Goal: Transaction & Acquisition: Purchase product/service

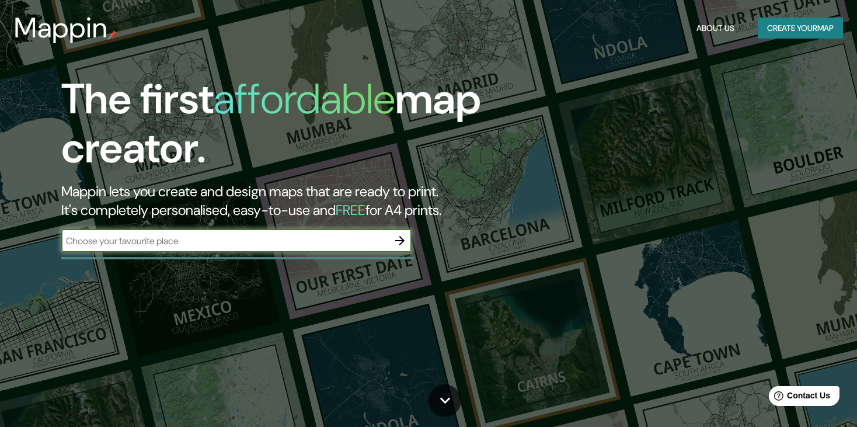
click at [351, 243] on input "text" at bounding box center [224, 240] width 327 height 13
click at [401, 236] on icon "button" at bounding box center [400, 241] width 14 height 14
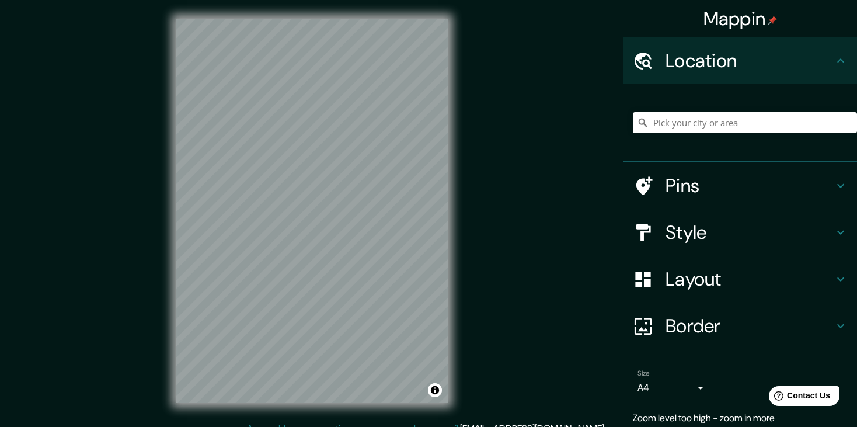
click at [89, 318] on div "Mappin Location Pins Style Layout Border Choose a border. Hint : you can make l…" at bounding box center [428, 220] width 857 height 440
click at [666, 217] on div "Style" at bounding box center [741, 232] width 234 height 47
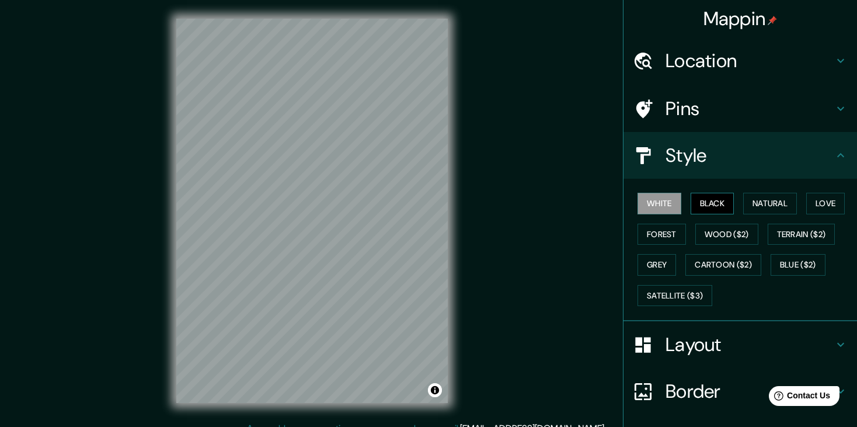
click at [716, 193] on button "Black" at bounding box center [713, 204] width 44 height 22
click at [478, 191] on div "Mappin Location Pins Style White Black Natural Love Forest Wood ($2) Terrain ($…" at bounding box center [428, 220] width 857 height 440
click at [646, 395] on div at bounding box center [649, 391] width 33 height 20
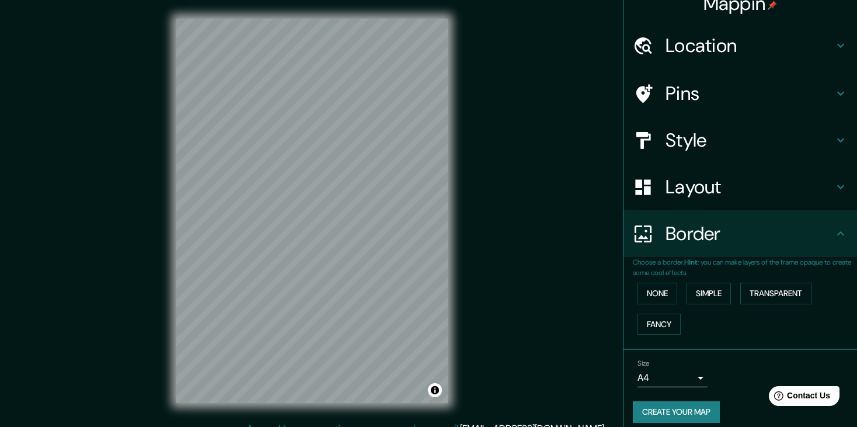
scroll to position [23, 0]
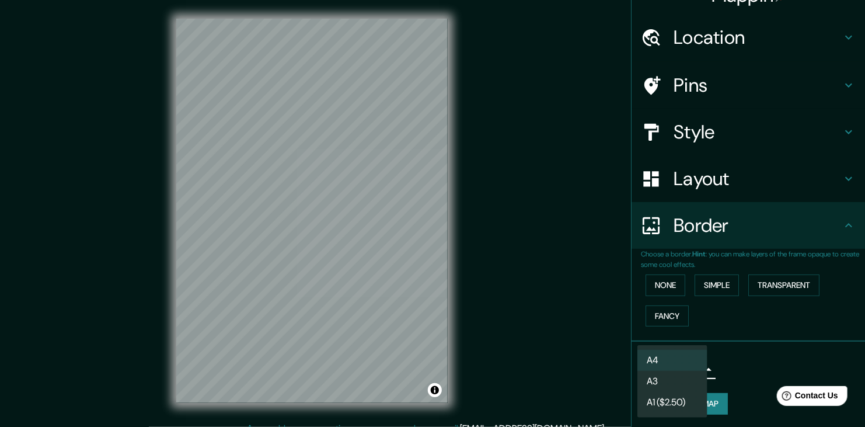
click at [662, 377] on body "Mappin Location Pins Style Layout Border Choose a border. Hint : you can make l…" at bounding box center [432, 213] width 865 height 427
click at [687, 381] on li "A3" at bounding box center [673, 381] width 70 height 21
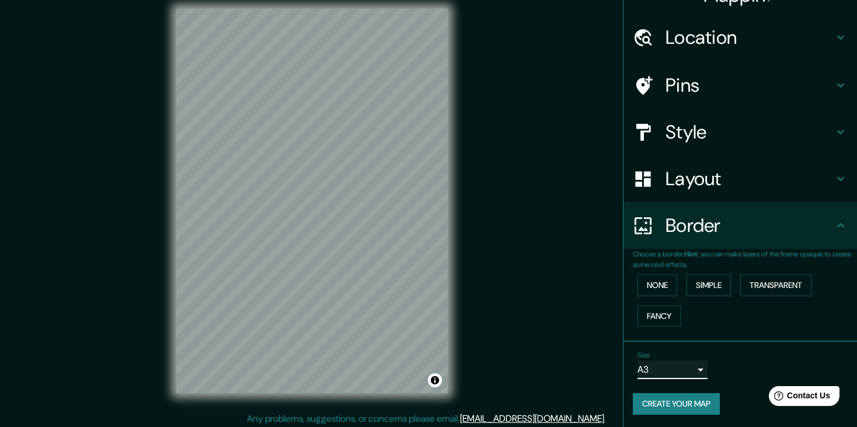
scroll to position [13, 0]
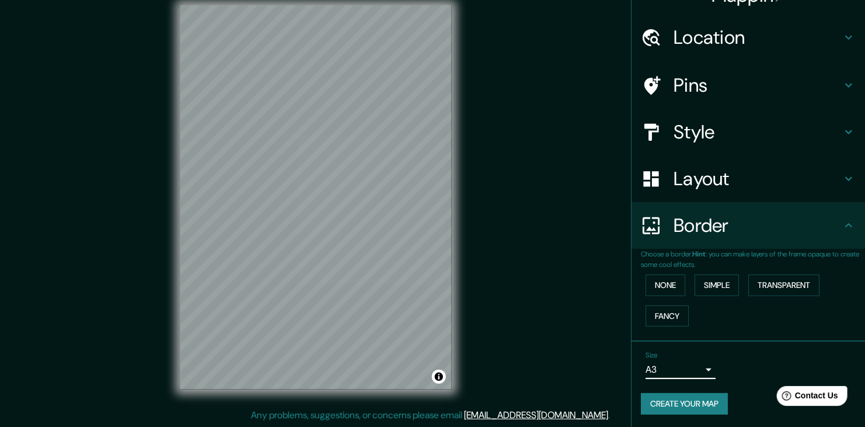
click at [690, 367] on body "Mappin Location Pins Style Layout Border Choose a border. Hint : you can make l…" at bounding box center [432, 200] width 865 height 427
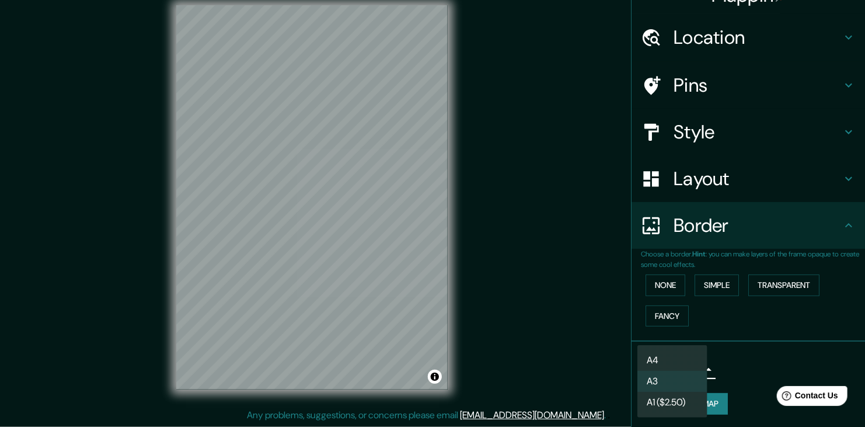
click at [674, 363] on li "A4" at bounding box center [673, 360] width 70 height 21
type input "single"
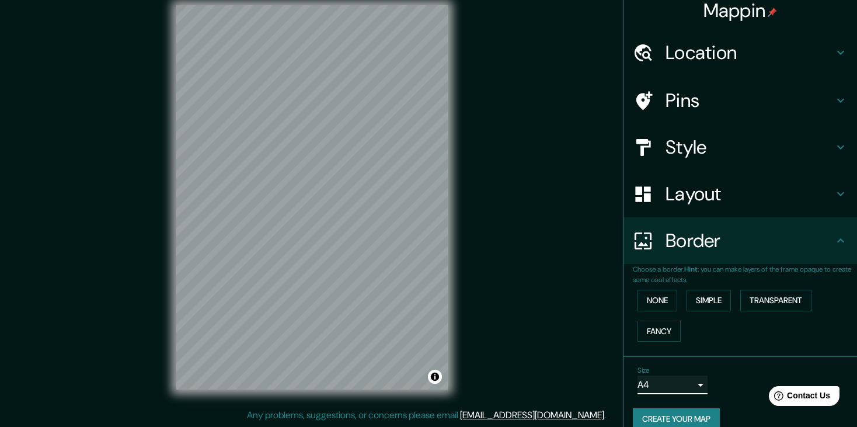
scroll to position [0, 0]
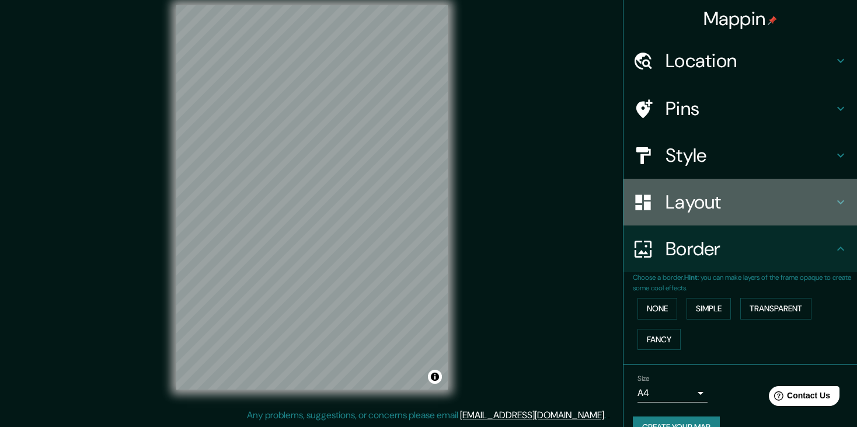
click at [695, 197] on h4 "Layout" at bounding box center [750, 201] width 168 height 23
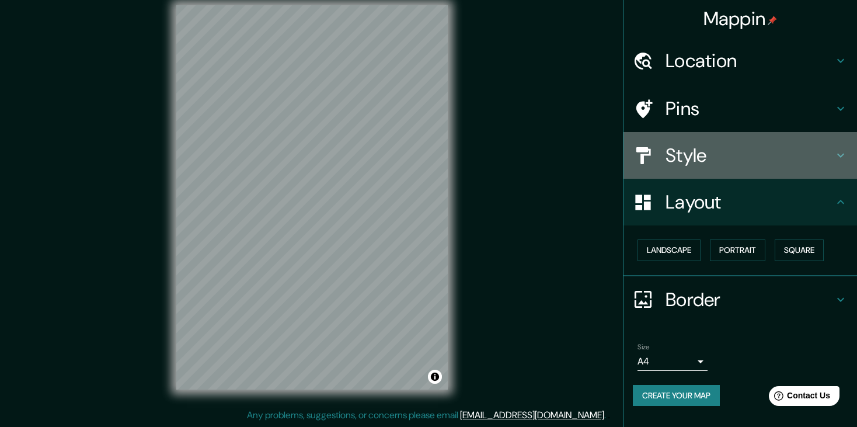
click at [709, 154] on h4 "Style" at bounding box center [750, 155] width 168 height 23
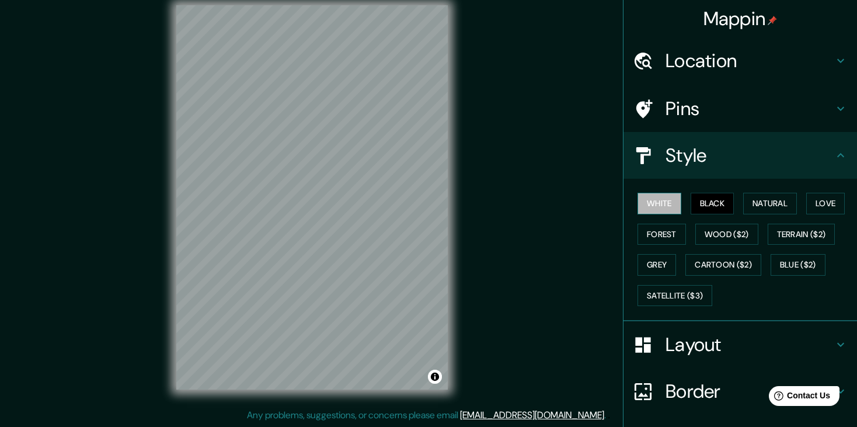
click at [649, 204] on button "White" at bounding box center [660, 204] width 44 height 22
click at [744, 203] on button "Natural" at bounding box center [770, 204] width 54 height 22
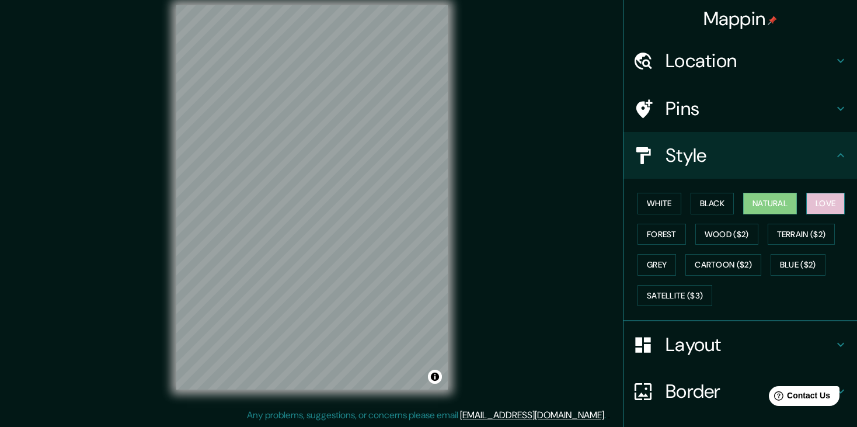
click at [829, 208] on button "Love" at bounding box center [825, 204] width 39 height 22
click at [661, 229] on button "Forest" at bounding box center [662, 235] width 48 height 22
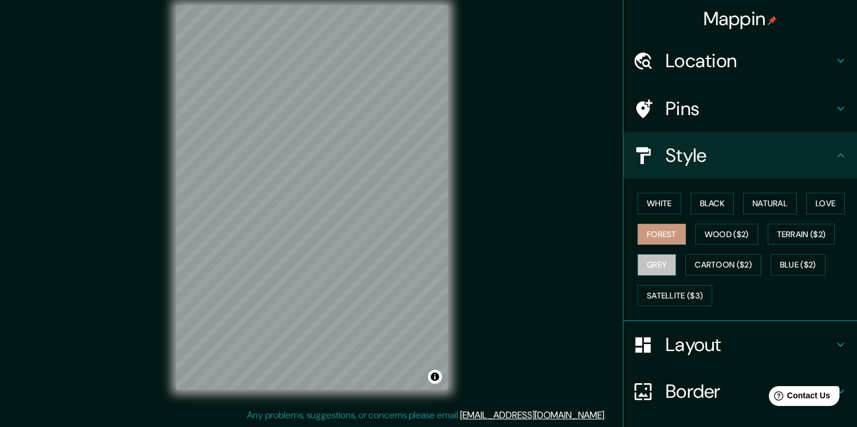
click at [654, 266] on button "Grey" at bounding box center [657, 265] width 39 height 22
click at [775, 240] on button "Terrain ($2)" at bounding box center [802, 235] width 68 height 22
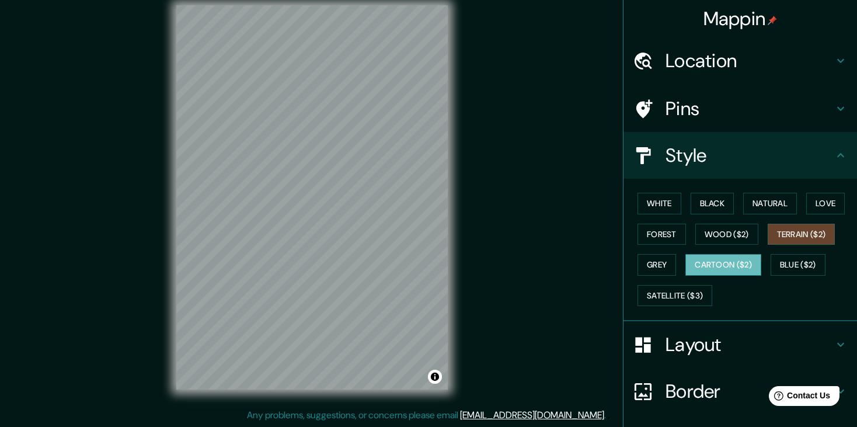
click at [737, 260] on button "Cartoon ($2)" at bounding box center [723, 265] width 76 height 22
click at [779, 264] on button "Blue ($2)" at bounding box center [798, 265] width 55 height 22
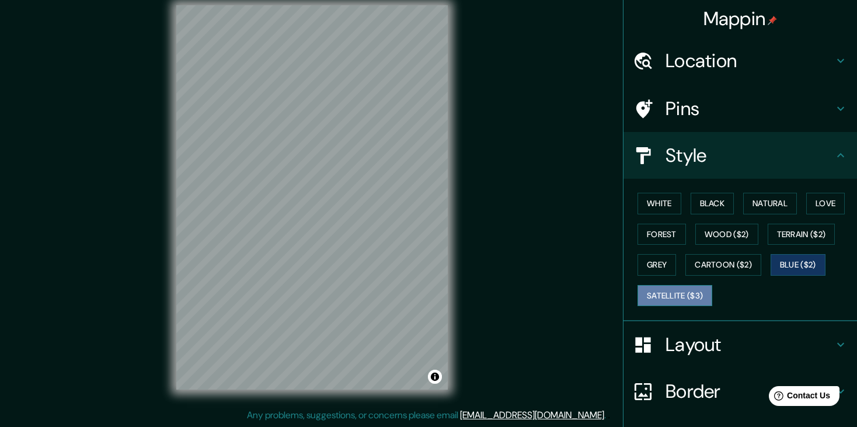
click at [681, 290] on button "Satellite ($3)" at bounding box center [675, 296] width 75 height 22
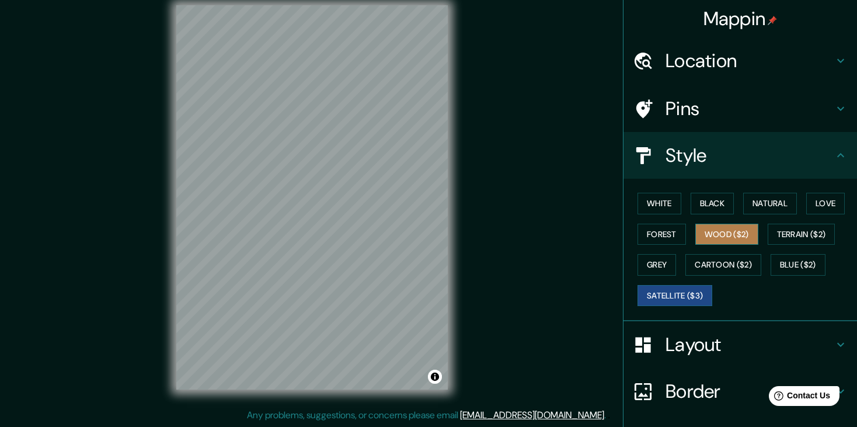
click at [699, 232] on button "Wood ($2)" at bounding box center [726, 235] width 63 height 22
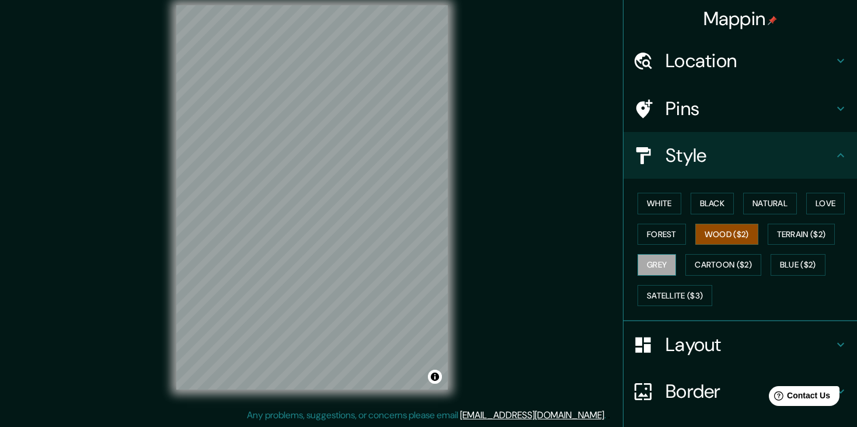
click at [656, 265] on button "Grey" at bounding box center [657, 265] width 39 height 22
click at [706, 203] on button "Black" at bounding box center [713, 204] width 44 height 22
click at [658, 256] on button "Grey" at bounding box center [657, 265] width 39 height 22
click at [751, 204] on button "Natural" at bounding box center [770, 204] width 54 height 22
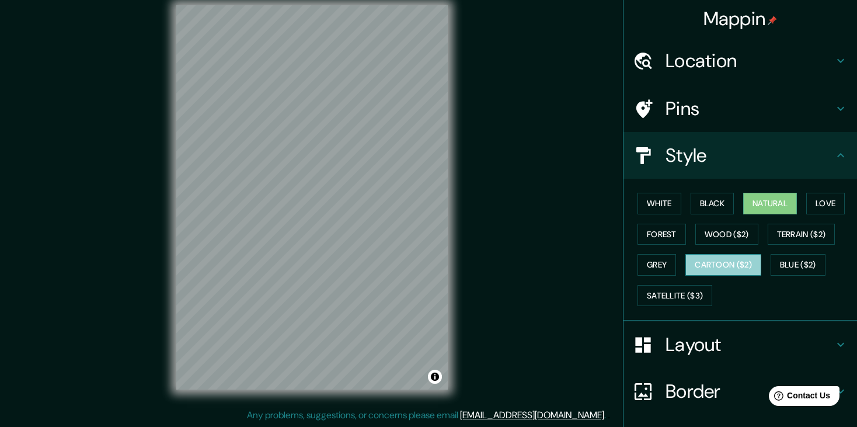
click at [697, 264] on button "Cartoon ($2)" at bounding box center [723, 265] width 76 height 22
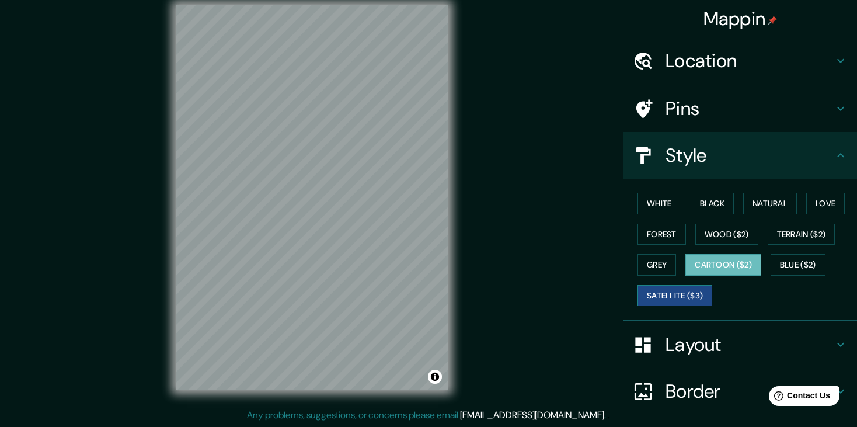
click at [675, 299] on button "Satellite ($3)" at bounding box center [675, 296] width 75 height 22
click at [730, 234] on button "Wood ($2)" at bounding box center [726, 235] width 63 height 22
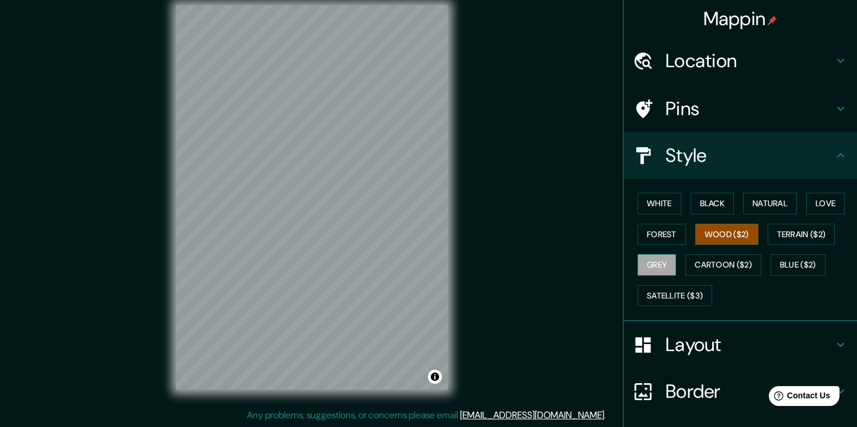
click at [659, 263] on button "Grey" at bounding box center [657, 265] width 39 height 22
click at [461, 273] on div "© Mapbox © OpenStreetMap Improve this map" at bounding box center [312, 198] width 309 height 422
click at [172, 235] on div "© Mapbox © OpenStreetMap Improve this map" at bounding box center [312, 198] width 309 height 422
click at [451, 39] on div "© Mapbox © OpenStreetMap Improve this map" at bounding box center [312, 198] width 309 height 422
click at [451, 220] on div "© Mapbox © OpenStreetMap Improve this map" at bounding box center [312, 198] width 309 height 422
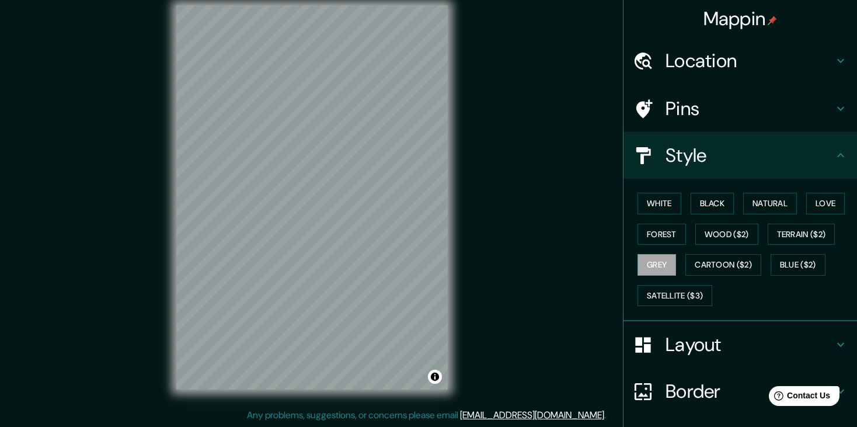
drag, startPoint x: 488, startPoint y: 149, endPoint x: 452, endPoint y: 207, distance: 67.7
click at [450, 207] on div "Mappin Location Pins Style White Black Natural Love Forest Wood ($2) Terrain ($…" at bounding box center [428, 207] width 857 height 440
click at [163, 205] on div "© Mapbox © OpenStreetMap Improve this map" at bounding box center [312, 198] width 309 height 422
